Goal: Information Seeking & Learning: Compare options

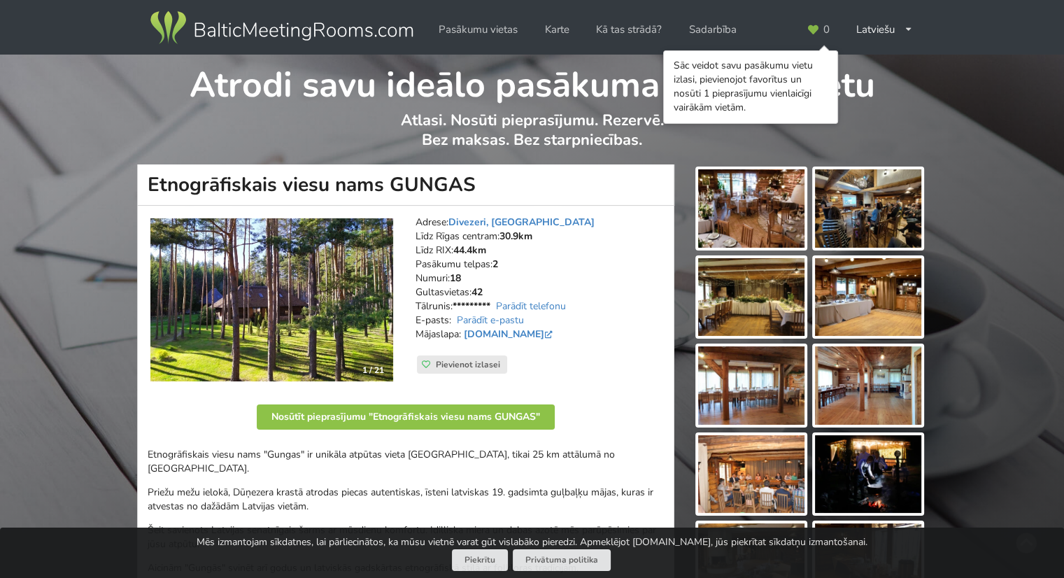
click at [743, 219] on img at bounding box center [751, 208] width 106 height 78
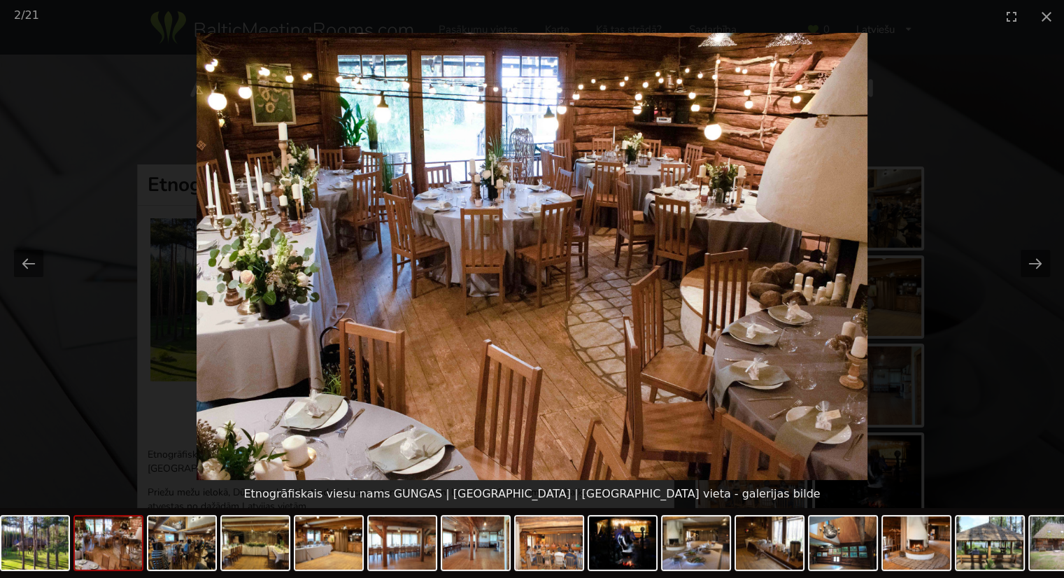
click at [743, 219] on img at bounding box center [532, 256] width 670 height 447
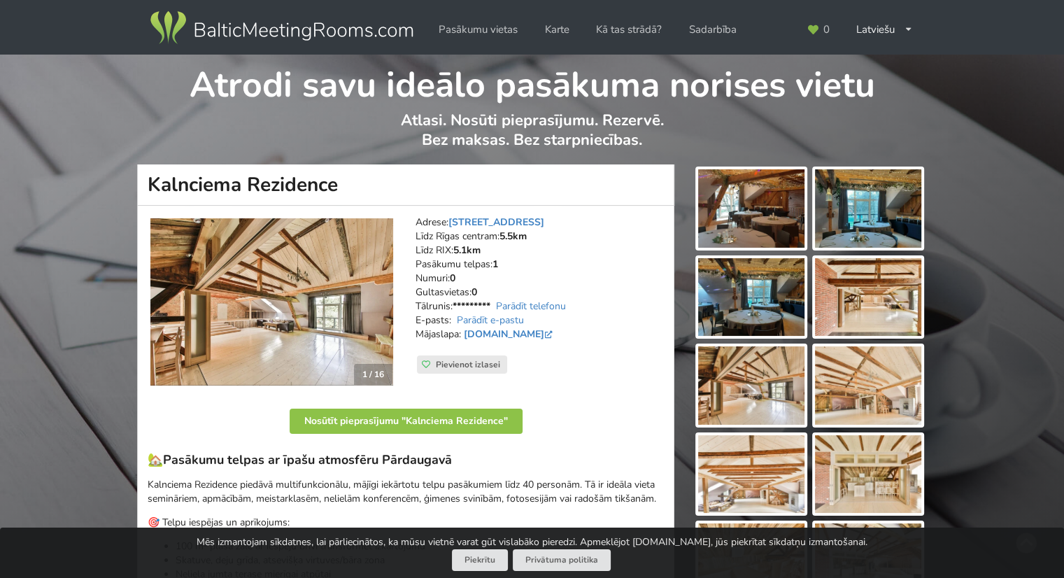
click at [744, 204] on img at bounding box center [751, 208] width 106 height 78
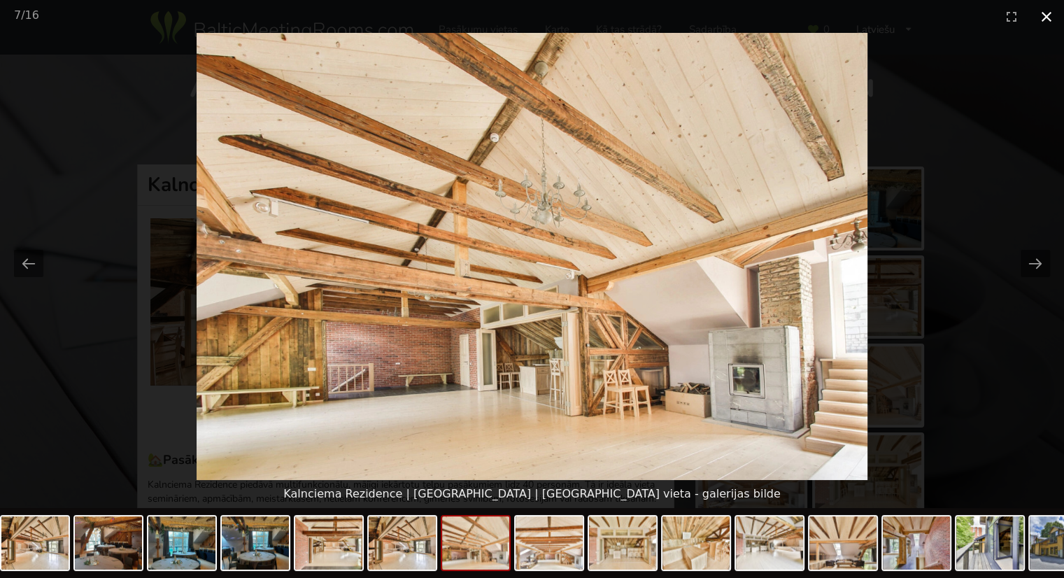
click at [1047, 22] on button "Close gallery" at bounding box center [1046, 16] width 35 height 33
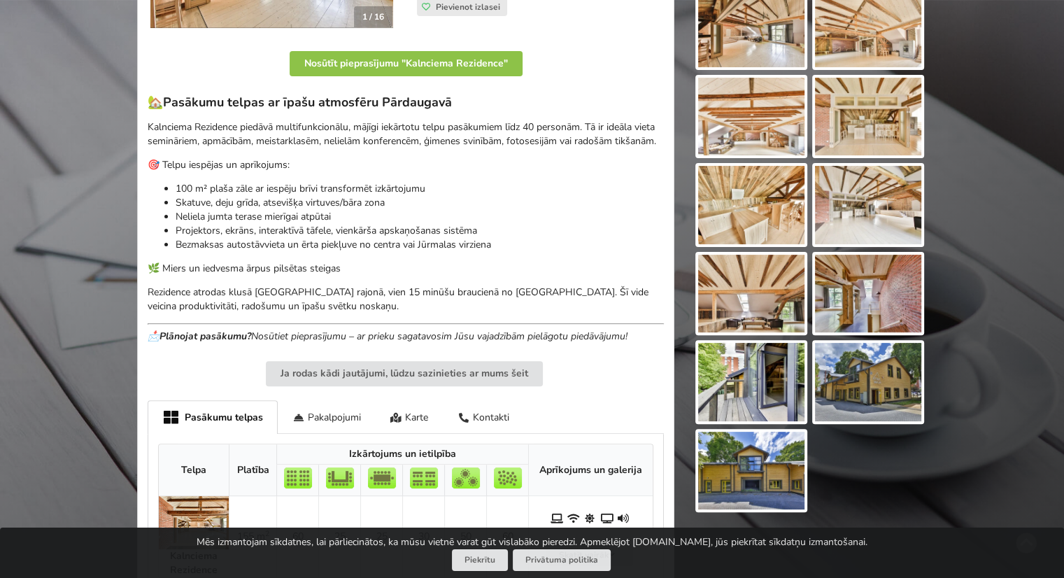
scroll to position [274, 0]
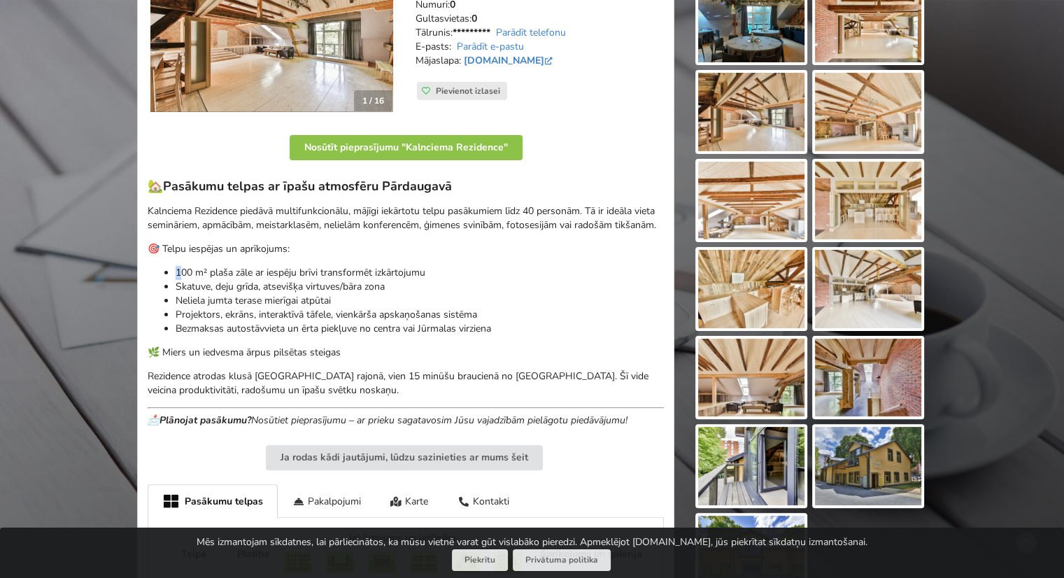
drag, startPoint x: 184, startPoint y: 270, endPoint x: 364, endPoint y: 262, distance: 180.0
click at [364, 262] on div "🏡 Pasākumu telpas ar īpašu atmosfēru Pārdaugavā Kalnciema Rezidence piedāvā mul…" at bounding box center [406, 302] width 516 height 249
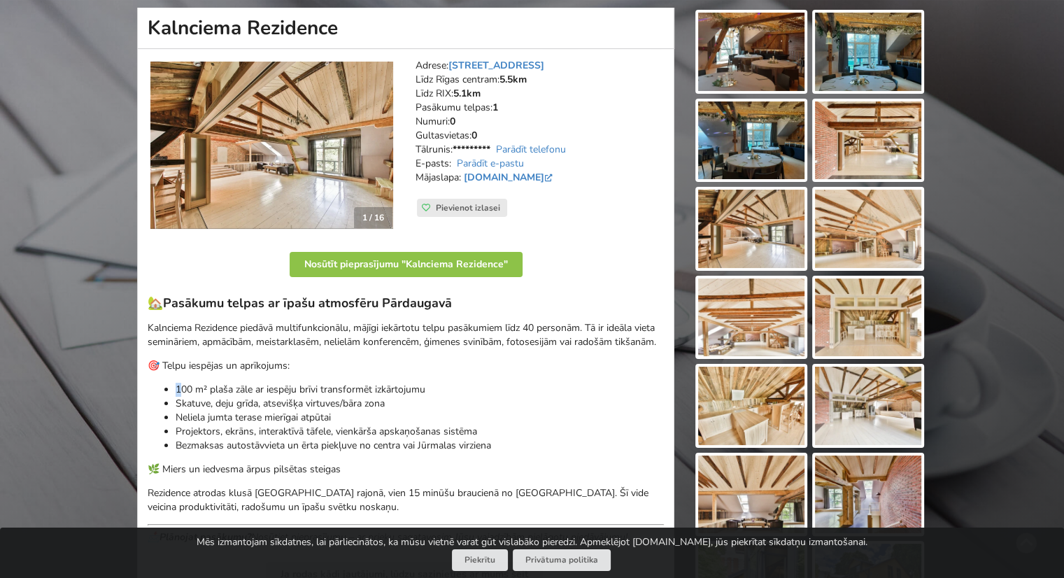
scroll to position [139, 0]
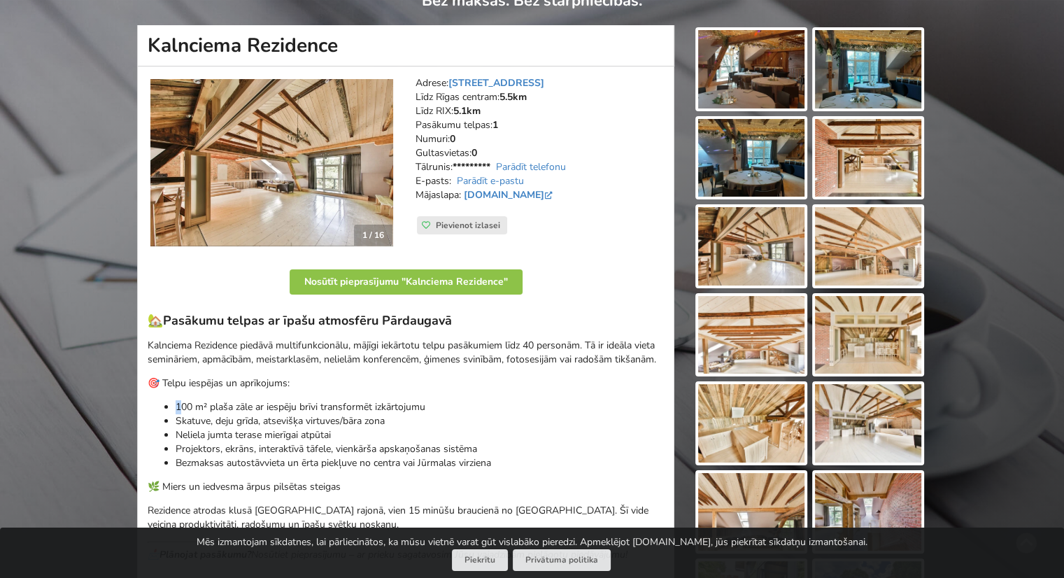
click at [781, 311] on img at bounding box center [751, 335] width 106 height 78
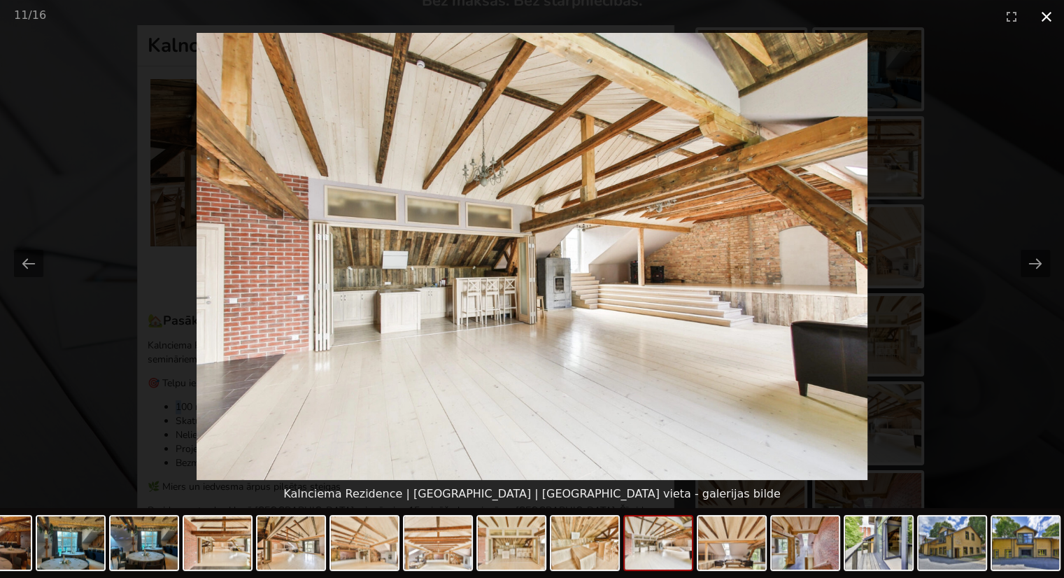
click at [1044, 18] on button "Close gallery" at bounding box center [1046, 16] width 35 height 33
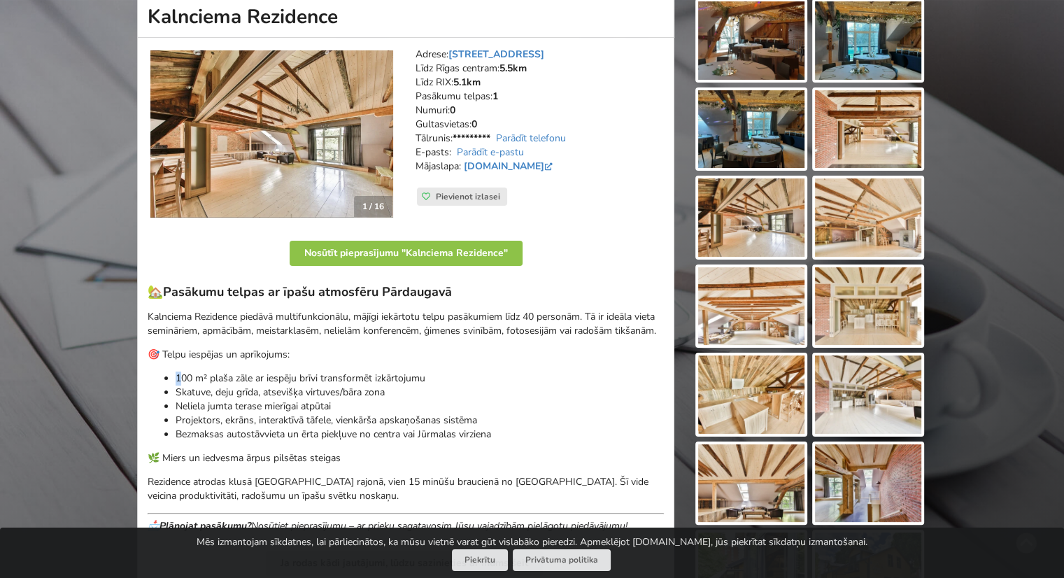
scroll to position [169, 0]
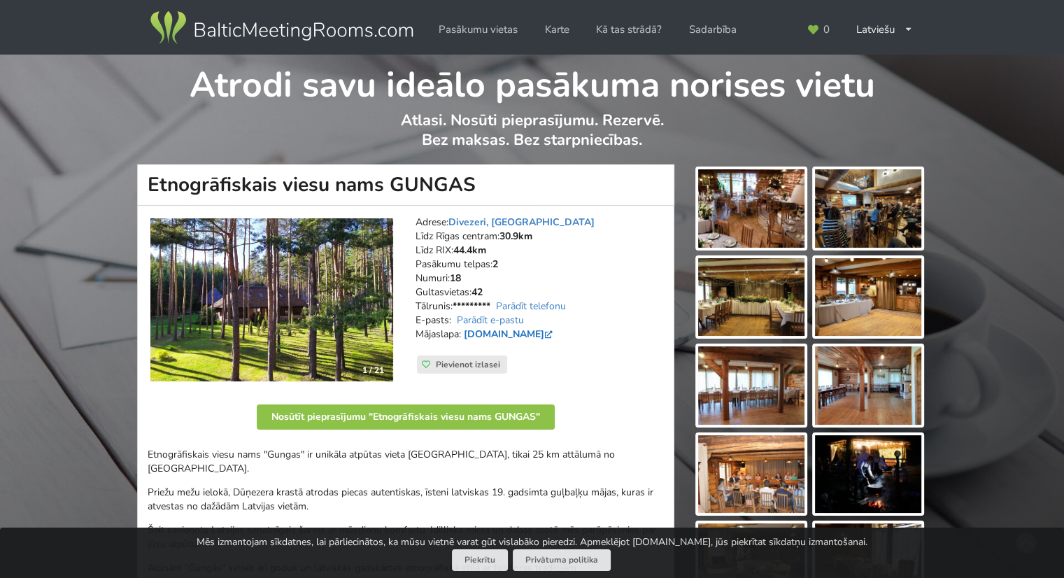
click at [515, 334] on link "www.gungas.lv" at bounding box center [510, 333] width 92 height 13
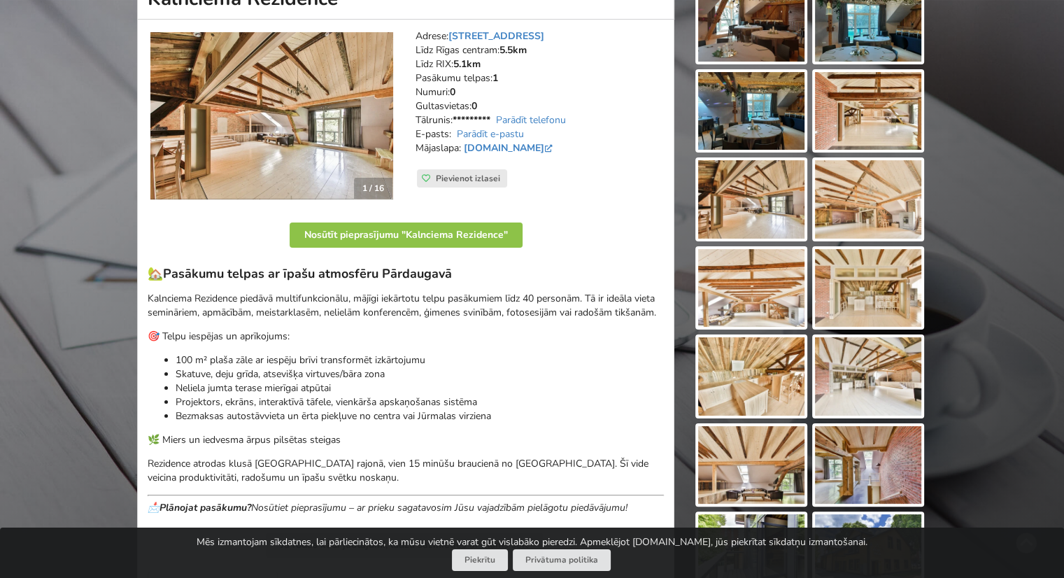
scroll to position [185, 0]
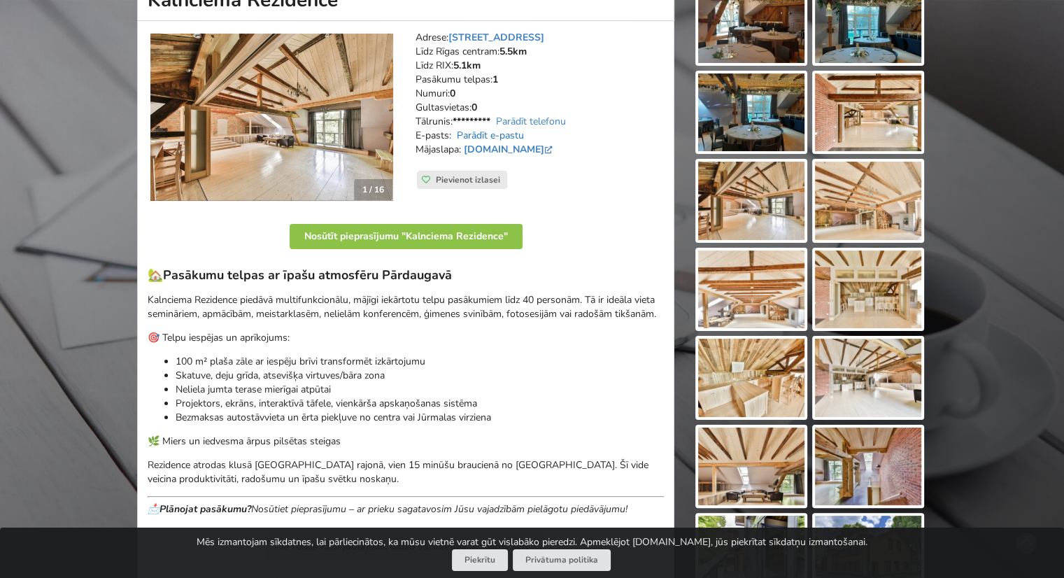
click at [512, 138] on link "Parādīt e-pastu" at bounding box center [490, 135] width 67 height 13
click at [520, 149] on link "[DOMAIN_NAME]" at bounding box center [510, 149] width 92 height 13
